Goal: Information Seeking & Learning: Learn about a topic

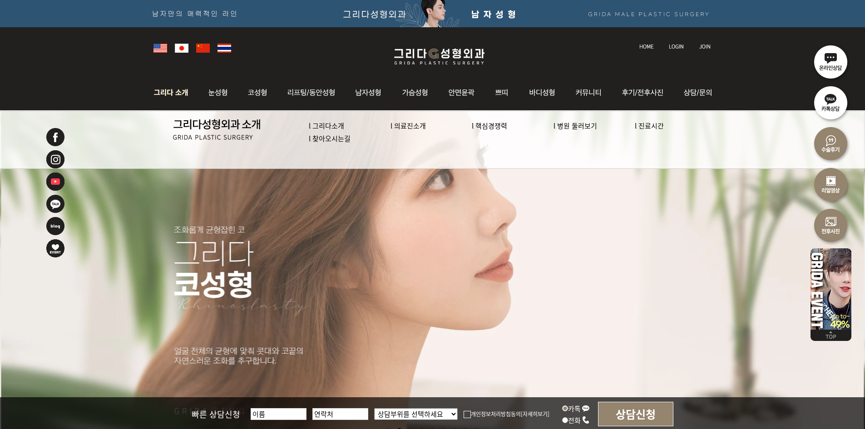
click at [172, 102] on img at bounding box center [173, 92] width 49 height 35
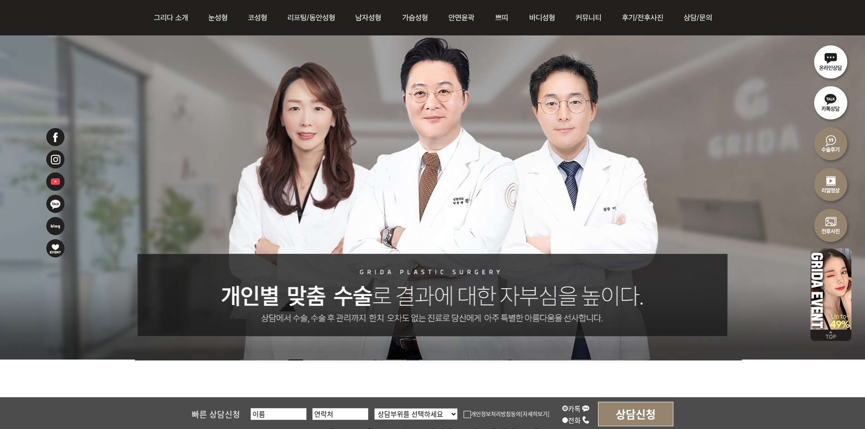
scroll to position [182, 0]
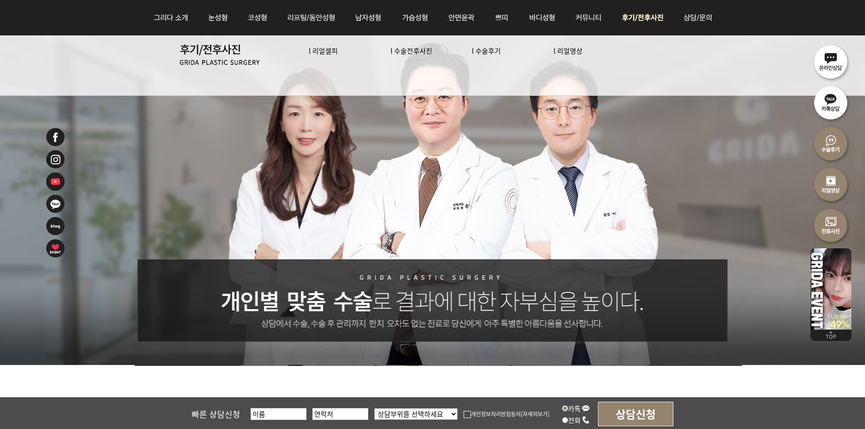
click at [327, 57] on ul "l 리얼셀피 l 수술전후사진 l 수술후기 l 리얼영상" at bounding box center [504, 50] width 426 height 31
click at [321, 51] on link "l 리얼셀피" at bounding box center [323, 51] width 29 height 10
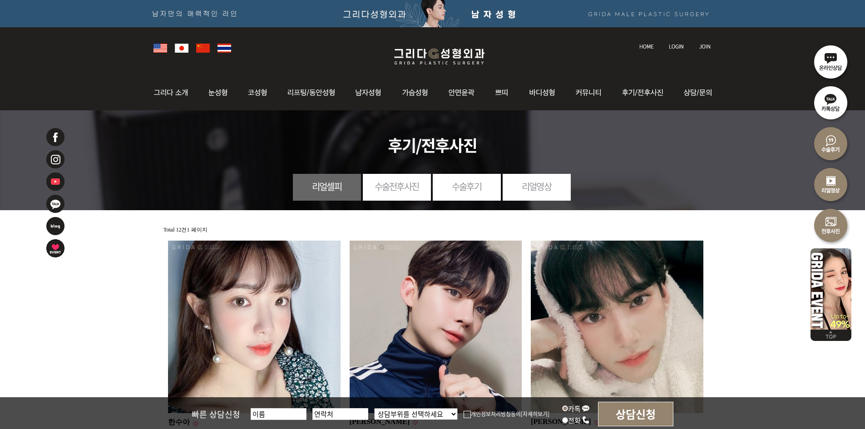
click at [205, 51] on img at bounding box center [203, 48] width 14 height 9
